Goal: Find specific page/section: Find specific page/section

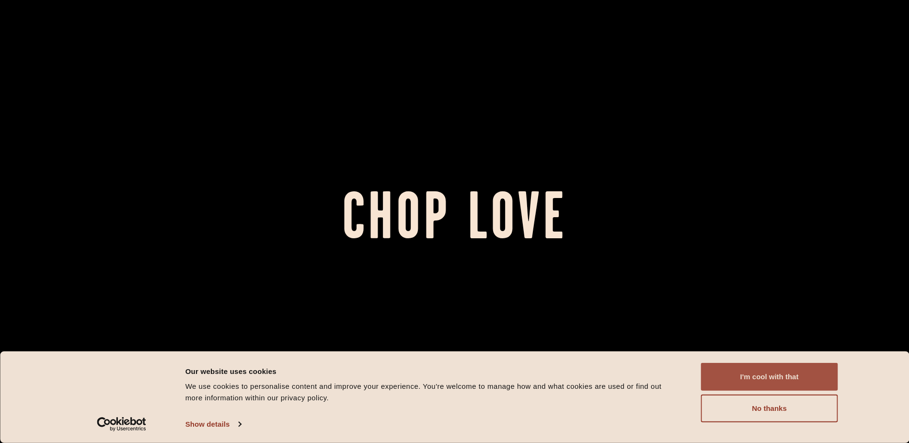
click at [814, 383] on button "I'm cool with that" at bounding box center [769, 377] width 137 height 28
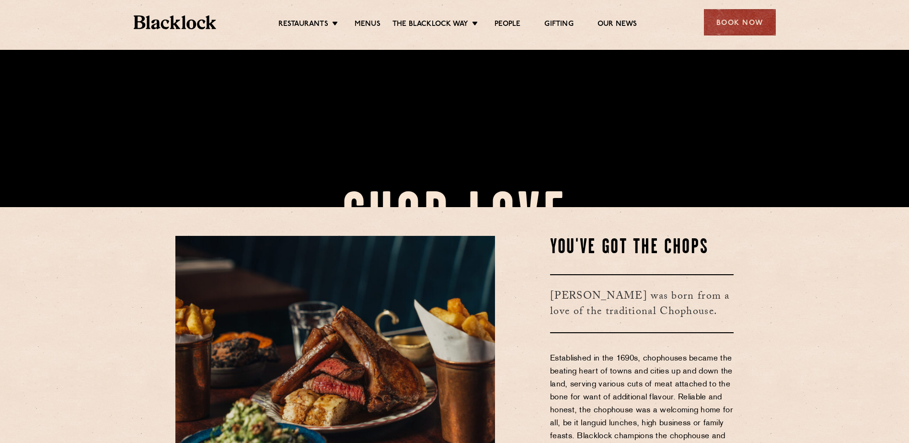
scroll to position [144, 0]
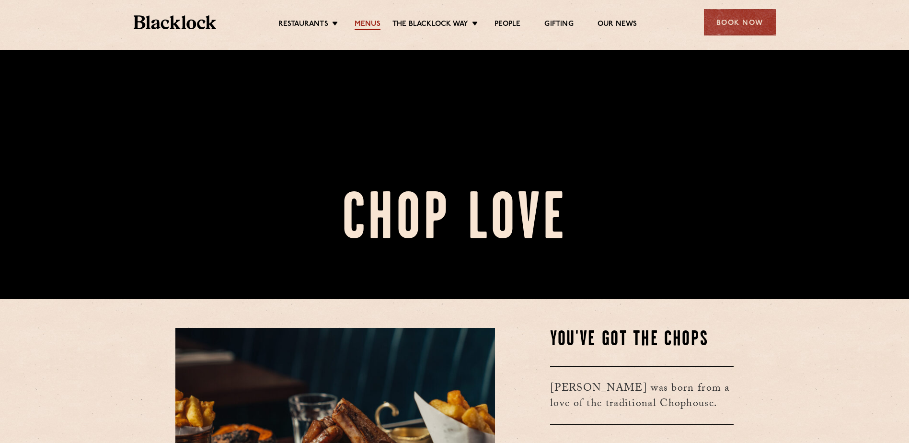
click at [367, 22] on link "Menus" at bounding box center [368, 25] width 26 height 11
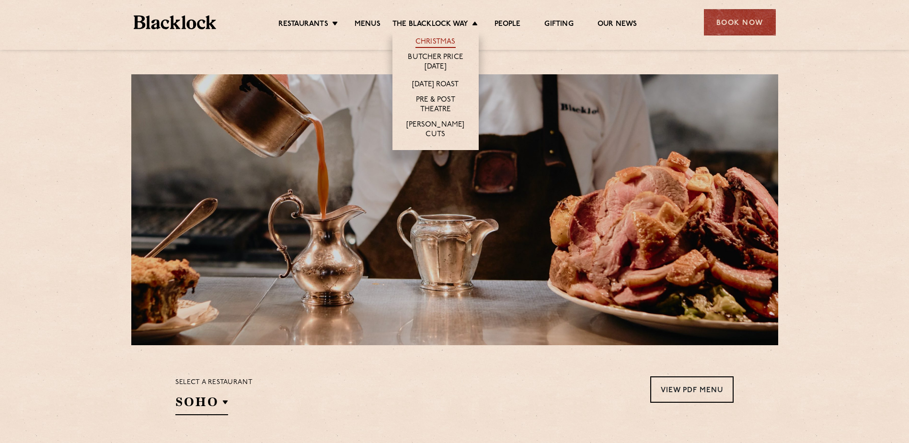
click at [441, 37] on link "Christmas" at bounding box center [435, 42] width 40 height 11
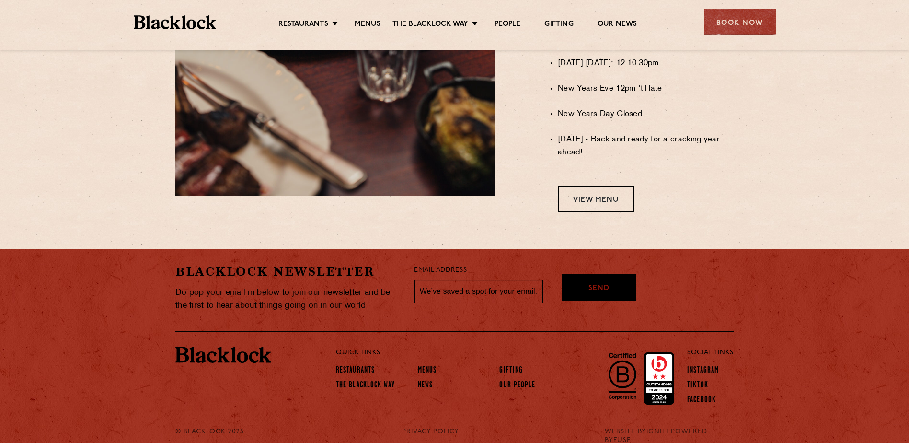
scroll to position [830, 0]
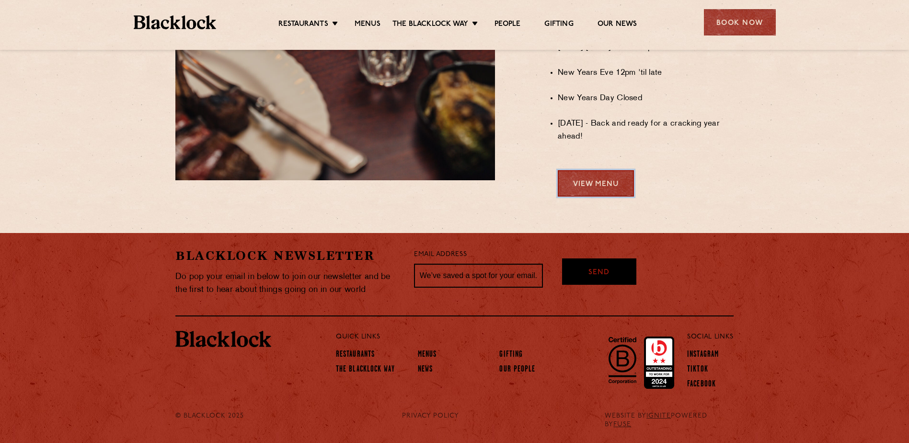
click at [612, 189] on link "View Menu" at bounding box center [596, 183] width 76 height 26
